Goal: Information Seeking & Learning: Find specific fact

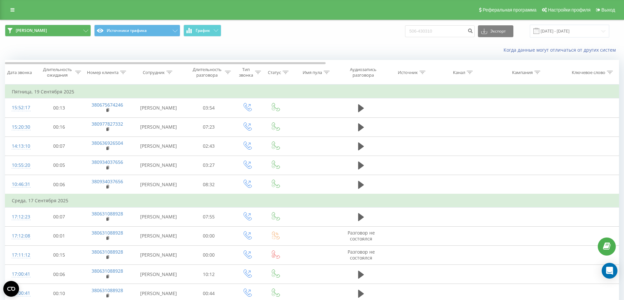
type input "506-430310"
click at [70, 32] on button "Наталі Городецька" at bounding box center [48, 31] width 86 height 12
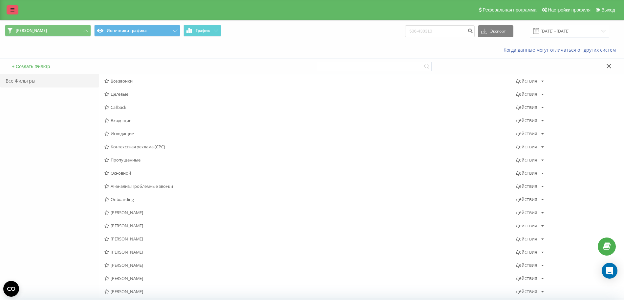
click at [12, 10] on icon at bounding box center [13, 10] width 4 height 5
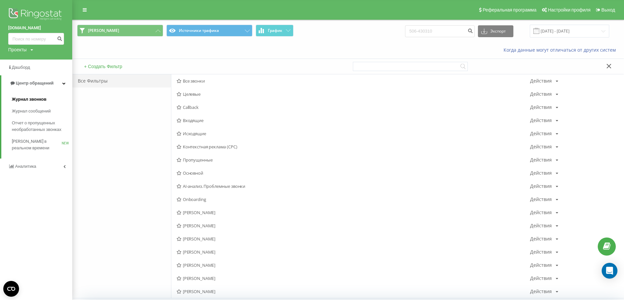
click at [41, 101] on span "Журнал звонков" at bounding box center [29, 99] width 34 height 7
click at [37, 100] on span "Журнал звонков" at bounding box center [29, 99] width 34 height 7
click at [40, 83] on span "Центр обращений" at bounding box center [35, 82] width 38 height 5
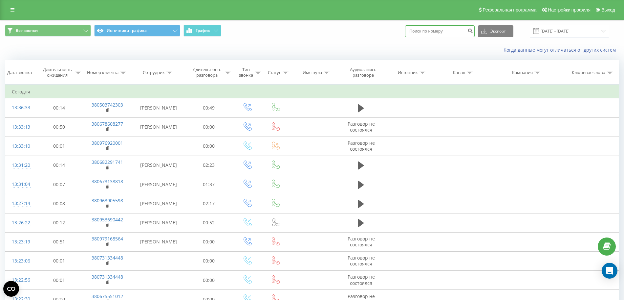
click at [431, 27] on input at bounding box center [440, 31] width 70 height 12
paste input "506-430310"
click at [425, 31] on input "506-430310" at bounding box center [440, 31] width 70 height 12
click at [417, 34] on input "506430310" at bounding box center [440, 31] width 70 height 12
type input "380506430310"
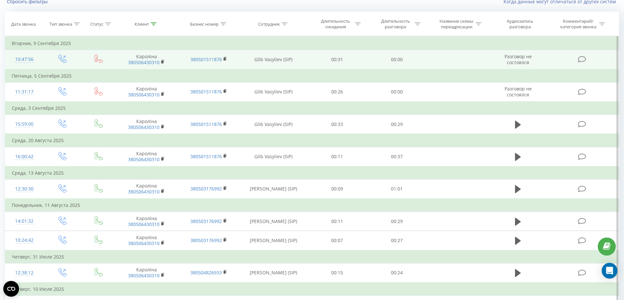
scroll to position [152, 0]
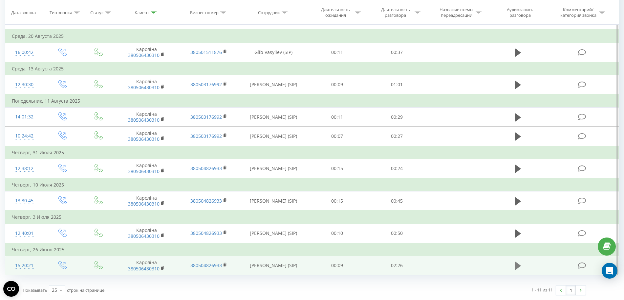
click at [516, 266] on icon at bounding box center [518, 265] width 6 height 8
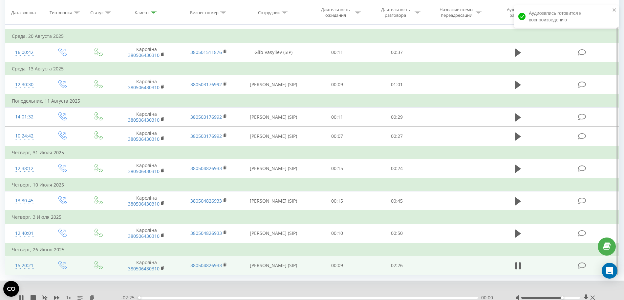
drag, startPoint x: 549, startPoint y: 296, endPoint x: 563, endPoint y: 299, distance: 13.8
click at [563, 299] on div at bounding box center [556, 297] width 81 height 7
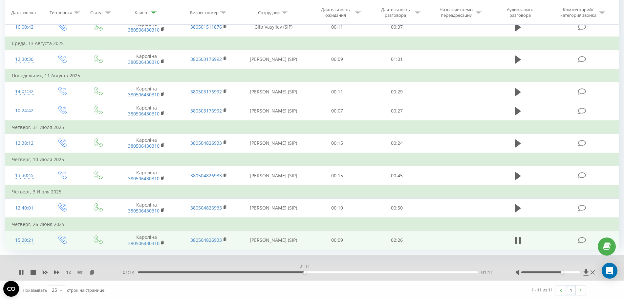
drag, startPoint x: 272, startPoint y: 274, endPoint x: 305, endPoint y: 276, distance: 33.2
click at [305, 276] on div "1 x - 01:14 01:11 01:11" at bounding box center [312, 267] width 624 height 25
drag, startPoint x: 404, startPoint y: 273, endPoint x: 432, endPoint y: 274, distance: 28.3
click at [432, 274] on div "- 01:09 01:16 01:16" at bounding box center [310, 272] width 378 height 7
drag, startPoint x: 366, startPoint y: 272, endPoint x: 435, endPoint y: 274, distance: 69.0
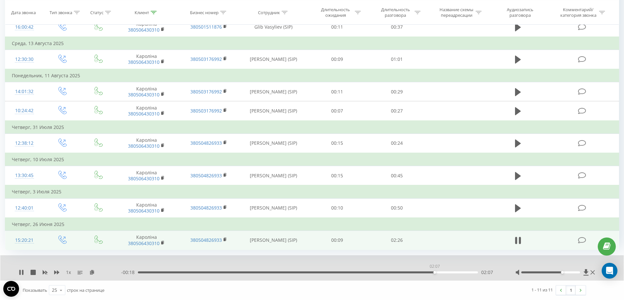
click at [435, 274] on div "- 00:18 02:07 02:07" at bounding box center [310, 272] width 378 height 7
click at [18, 273] on div "1 x - 00:15 02:10 02:10" at bounding box center [312, 267] width 624 height 25
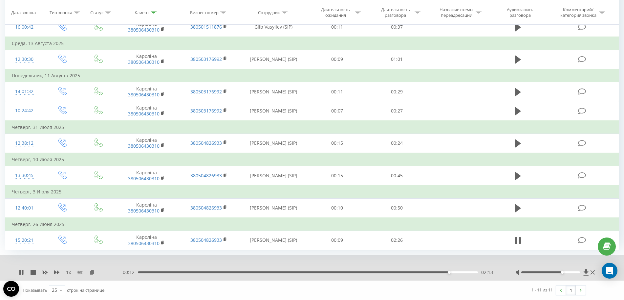
drag, startPoint x: 517, startPoint y: 243, endPoint x: 505, endPoint y: 268, distance: 27.8
click at [517, 243] on icon at bounding box center [517, 240] width 2 height 7
